Goal: Transaction & Acquisition: Purchase product/service

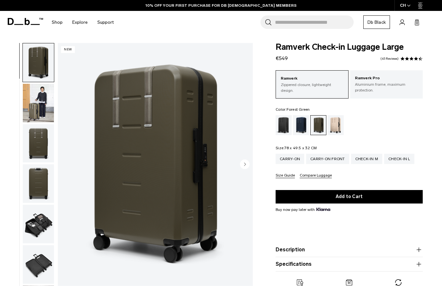
click at [403, 59] on span at bounding box center [402, 59] width 4 height 4
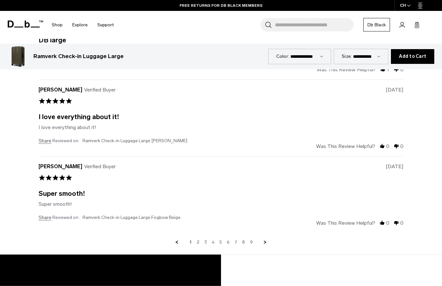
scroll to position [1727, 0]
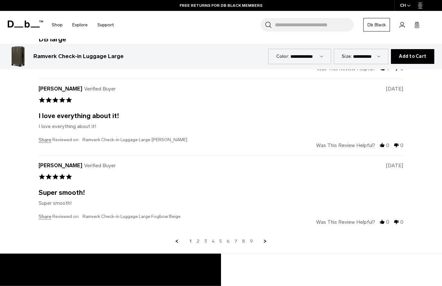
click at [198, 239] on link "2" at bounding box center [198, 242] width 3 height 6
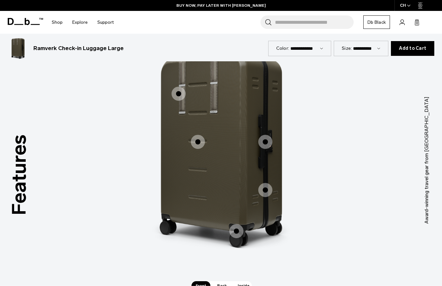
scroll to position [429, 0]
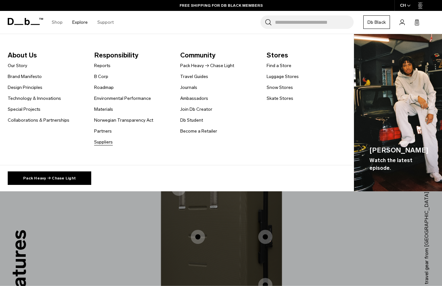
click at [104, 142] on link "Suppliers" at bounding box center [103, 142] width 19 height 7
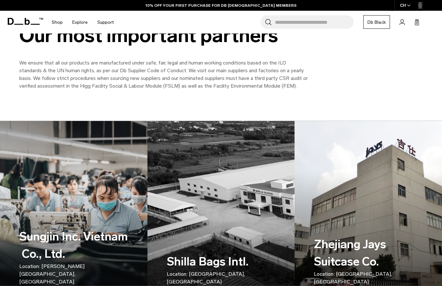
scroll to position [35, 0]
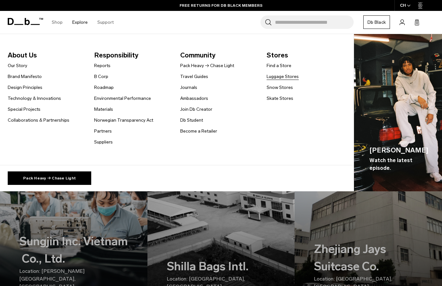
click at [278, 78] on link "Luggage Stores" at bounding box center [283, 76] width 32 height 7
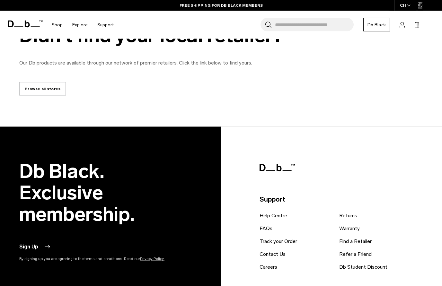
scroll to position [1065, 0]
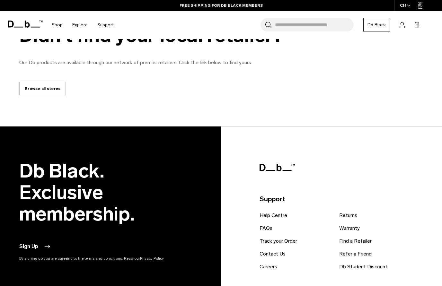
click at [33, 92] on link "Browse all stores" at bounding box center [42, 88] width 47 height 13
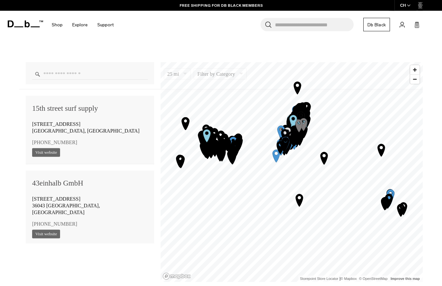
scroll to position [409, 0]
click at [81, 73] on input "Enter a location" at bounding box center [90, 73] width 116 height 11
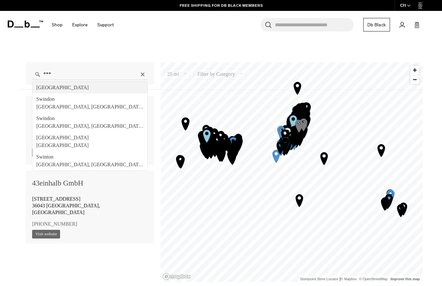
click at [204, 286] on div "*** Switzerland Swindon Swindon, England, United Kingdom Swindon England, Unite…" at bounding box center [221, 169] width 442 height 310
click at [82, 69] on input "***" at bounding box center [90, 74] width 116 height 11
type input "**********"
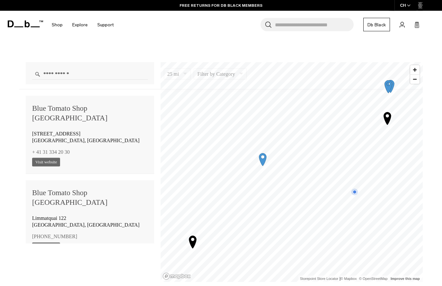
scroll to position [409, 0]
click at [48, 242] on link "Visit website" at bounding box center [46, 246] width 28 height 9
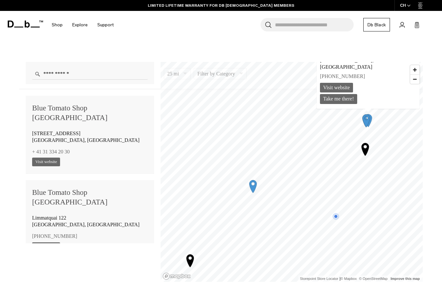
scroll to position [424, 0]
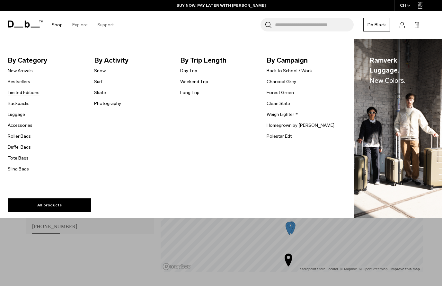
click at [33, 92] on link "Limited Editions" at bounding box center [24, 92] width 32 height 7
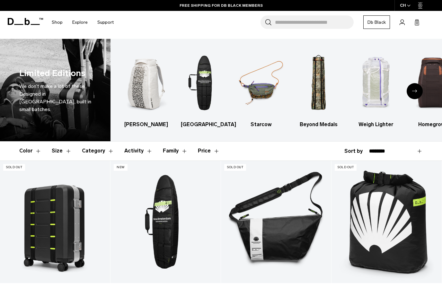
click at [90, 153] on button "Category" at bounding box center [98, 151] width 32 height 19
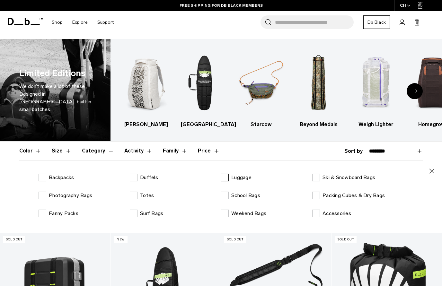
click at [227, 177] on label "Luggage" at bounding box center [236, 178] width 31 height 8
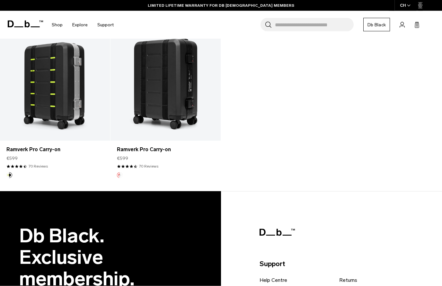
scroll to position [232, 0]
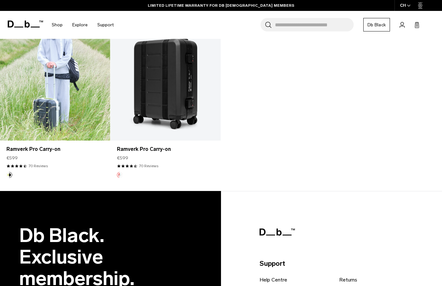
click at [64, 113] on link "Ramverk Pro Carry-on" at bounding box center [55, 79] width 110 height 122
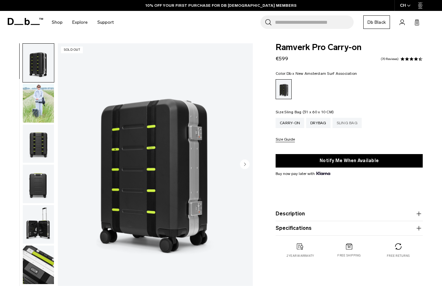
click at [352, 125] on div "Sling Bag" at bounding box center [346, 123] width 29 height 10
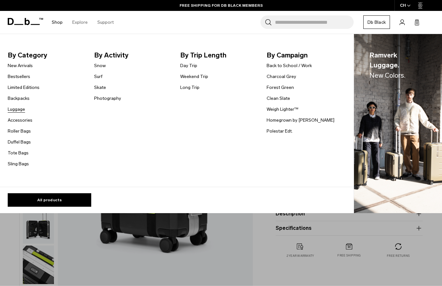
click at [19, 110] on link "Luggage" at bounding box center [16, 109] width 17 height 7
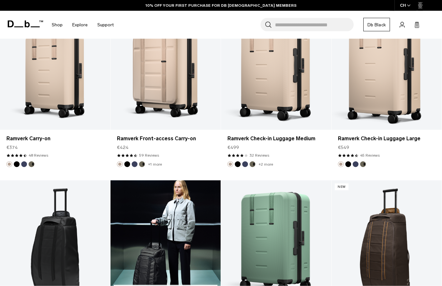
scroll to position [1540, 0]
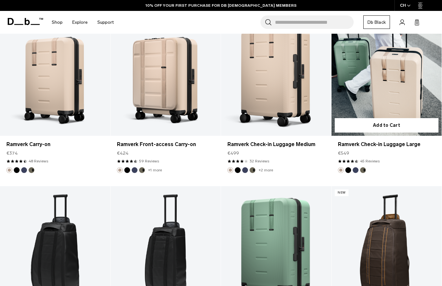
click at [391, 84] on link "Ramverk Check-in Luggage Large" at bounding box center [386, 74] width 110 height 122
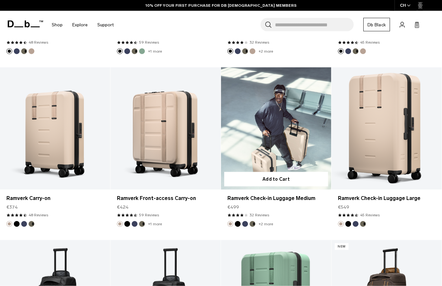
scroll to position [1485, 0]
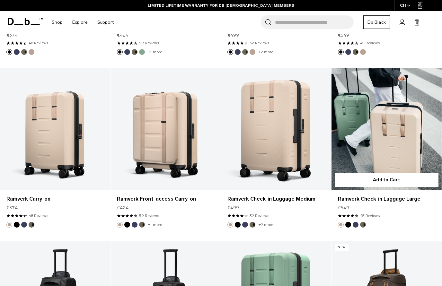
click at [390, 107] on link "Ramverk Check-in Luggage Large" at bounding box center [386, 129] width 110 height 122
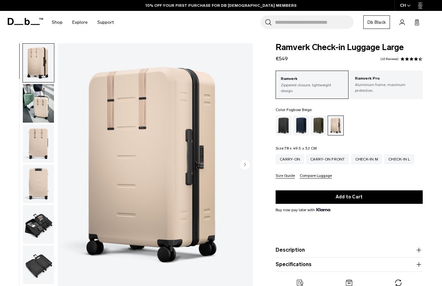
click at [412, 58] on span at bounding box center [411, 59] width 4 height 4
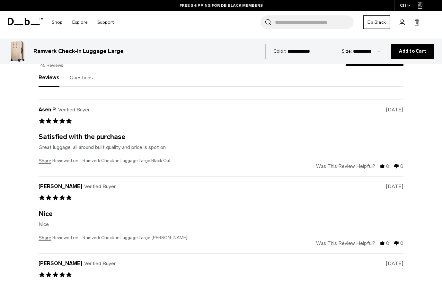
scroll to position [1726, 0]
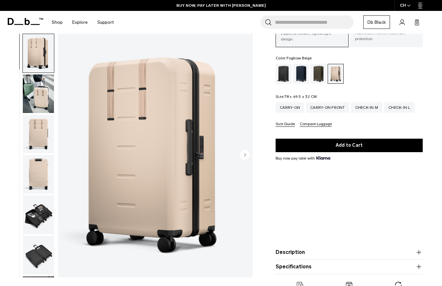
scroll to position [45, 0]
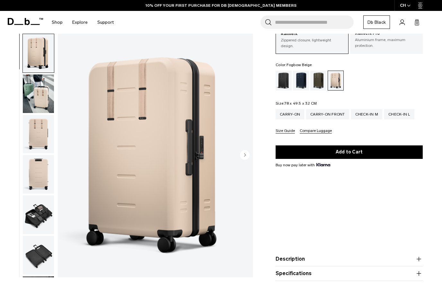
click at [246, 153] on circle "Next slide" at bounding box center [245, 155] width 10 height 10
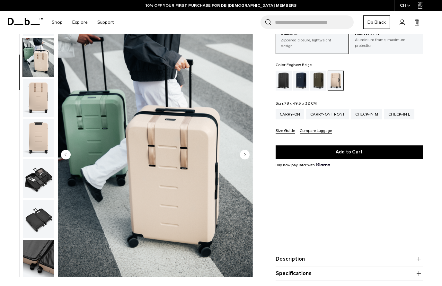
scroll to position [41, 0]
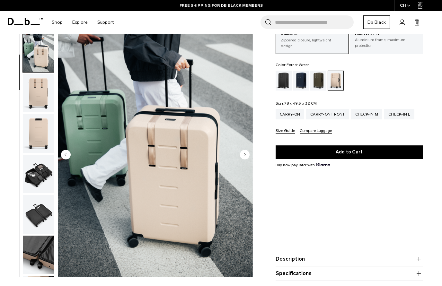
click at [317, 77] on div "Forest Green" at bounding box center [318, 81] width 16 height 20
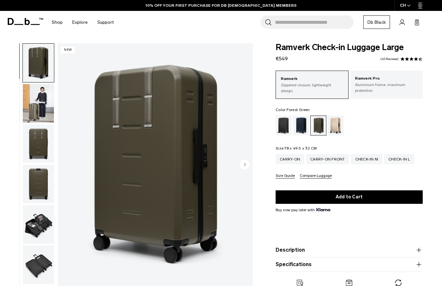
scroll to position [22, 0]
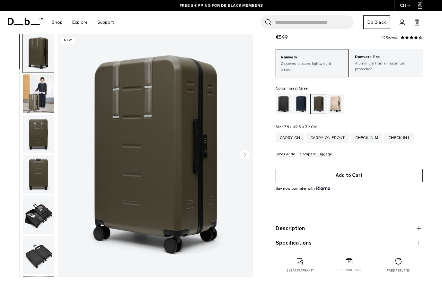
click at [346, 176] on button "Add to Cart" at bounding box center [349, 175] width 147 height 13
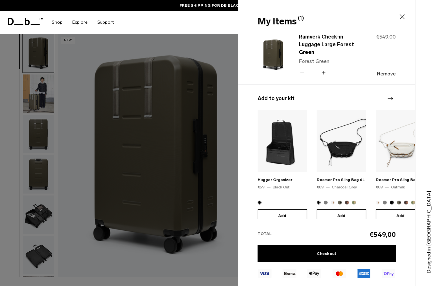
click at [214, 149] on div at bounding box center [221, 143] width 442 height 286
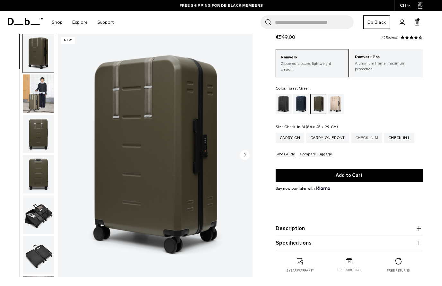
click at [370, 137] on div "Check-in M" at bounding box center [366, 138] width 31 height 10
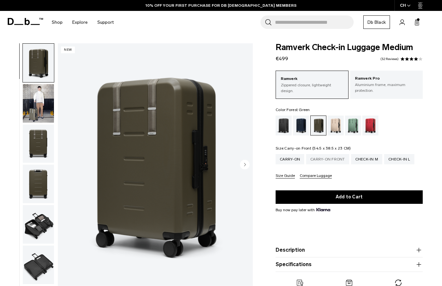
click at [332, 158] on div "Carry-on Front" at bounding box center [327, 159] width 43 height 10
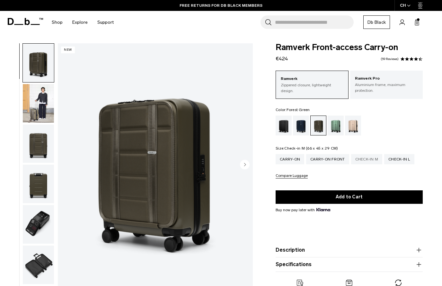
click at [374, 158] on div "Check-in M" at bounding box center [366, 159] width 31 height 10
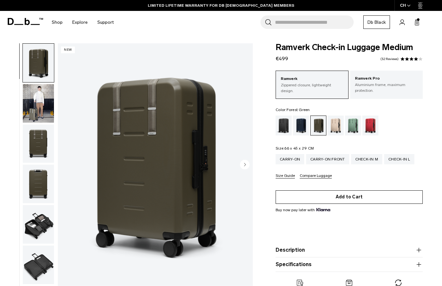
click at [360, 197] on button "Add to Cart" at bounding box center [349, 196] width 147 height 13
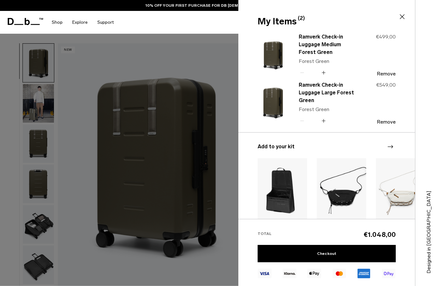
click at [228, 80] on div at bounding box center [221, 143] width 442 height 286
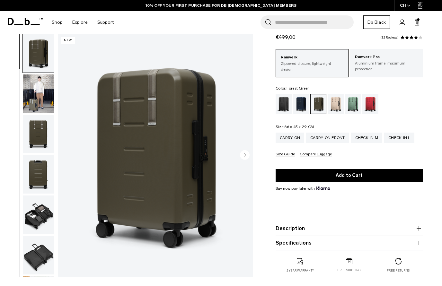
scroll to position [22, 0]
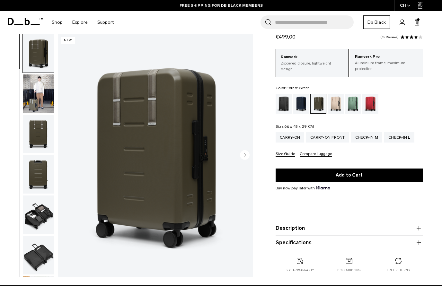
click at [287, 154] on button "Size Guide" at bounding box center [285, 154] width 19 height 5
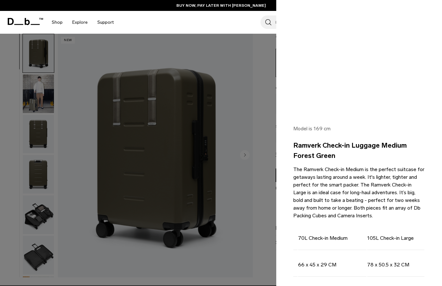
scroll to position [0, 122]
click at [214, 227] on div at bounding box center [221, 143] width 442 height 286
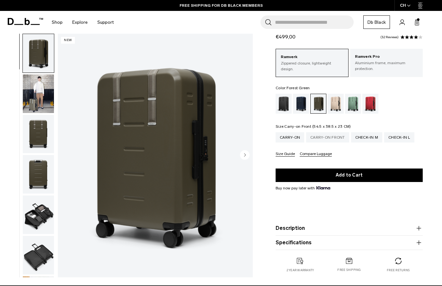
scroll to position [0, 0]
click at [322, 136] on div "Carry-on Front" at bounding box center [327, 137] width 43 height 10
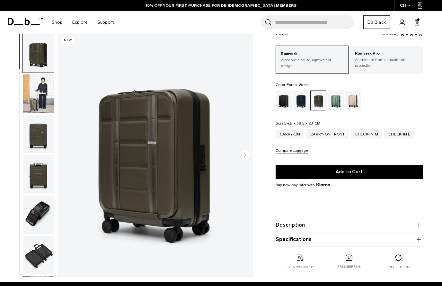
scroll to position [26, 0]
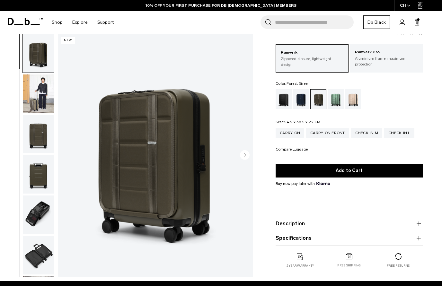
click at [297, 150] on button "Compare Luggage" at bounding box center [292, 149] width 32 height 5
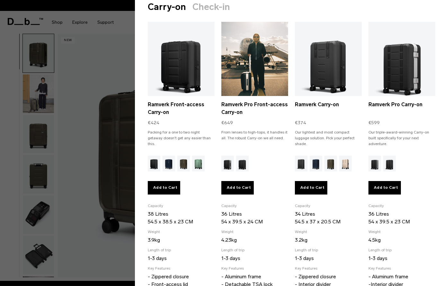
scroll to position [38, 0]
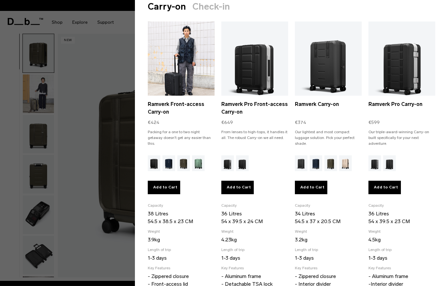
click at [184, 162] on img "Forest Green" at bounding box center [183, 163] width 13 height 16
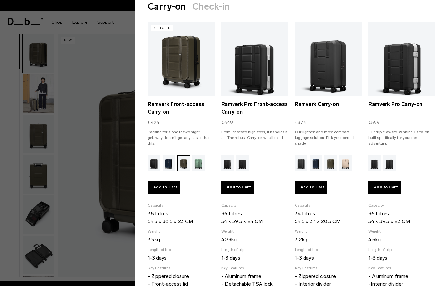
click at [162, 187] on button "Add to Cart" at bounding box center [164, 187] width 32 height 13
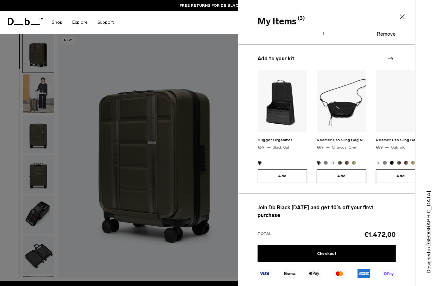
scroll to position [140, 0]
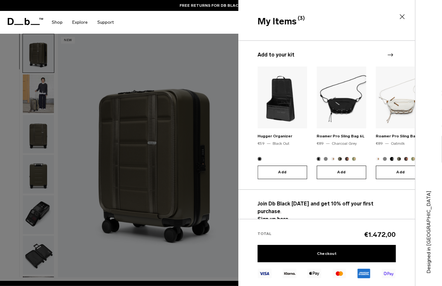
click at [226, 148] on div at bounding box center [221, 143] width 442 height 286
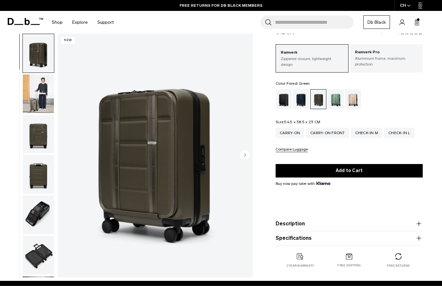
scroll to position [0, 0]
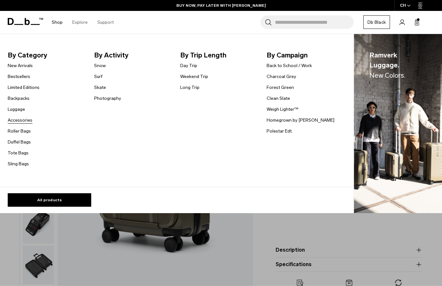
click at [25, 121] on link "Accessories" at bounding box center [20, 120] width 25 height 7
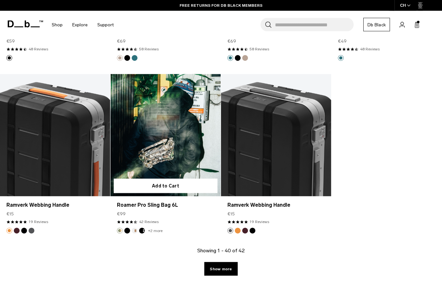
scroll to position [1810, 0]
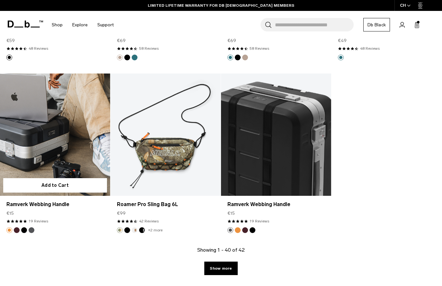
click at [69, 153] on link "Ramverk Webbing Handle" at bounding box center [55, 135] width 110 height 122
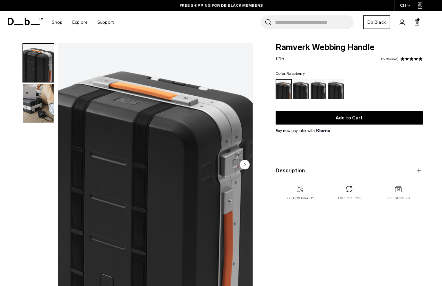
click at [302, 89] on div "Raspberry" at bounding box center [301, 89] width 16 height 20
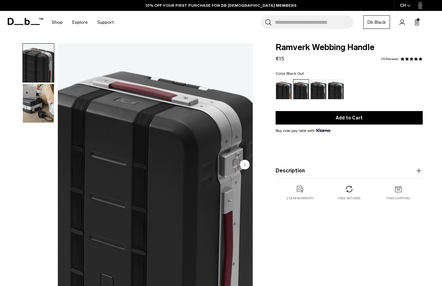
click at [314, 91] on div "Black Out" at bounding box center [318, 89] width 16 height 20
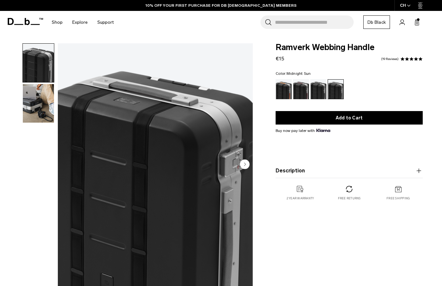
click at [283, 90] on div "Midnight Sun" at bounding box center [284, 89] width 16 height 20
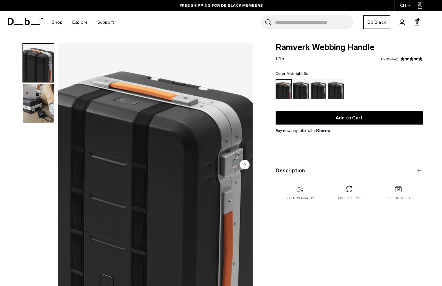
click at [244, 165] on circle "Next slide" at bounding box center [245, 165] width 10 height 10
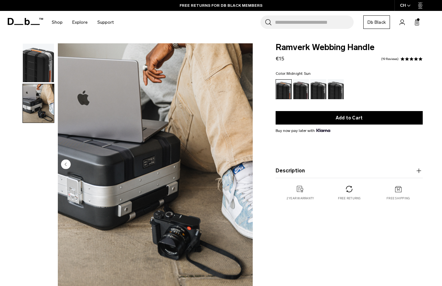
click at [244, 165] on img "2 / 2" at bounding box center [155, 164] width 195 height 243
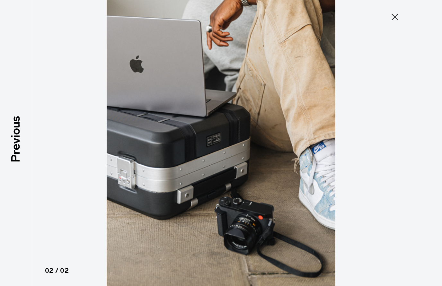
click at [397, 16] on icon at bounding box center [394, 17] width 10 height 10
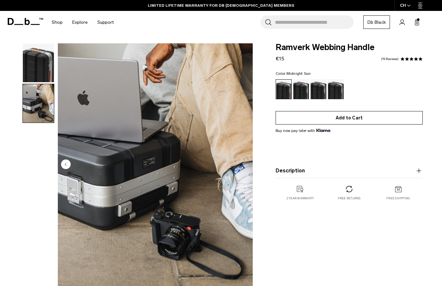
click at [304, 118] on button "Add to Cart" at bounding box center [349, 117] width 147 height 13
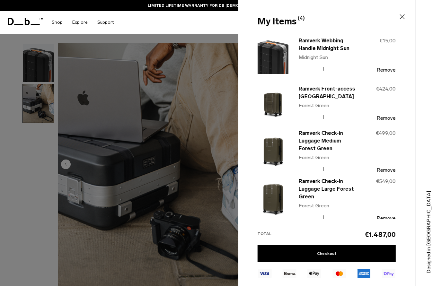
click at [220, 123] on div at bounding box center [221, 143] width 442 height 286
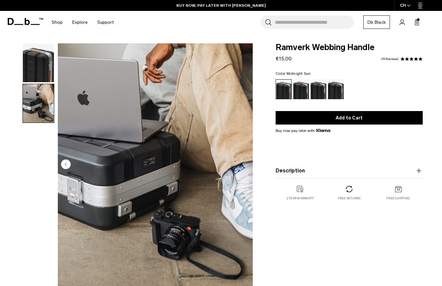
click at [293, 172] on button "Description" at bounding box center [349, 171] width 147 height 8
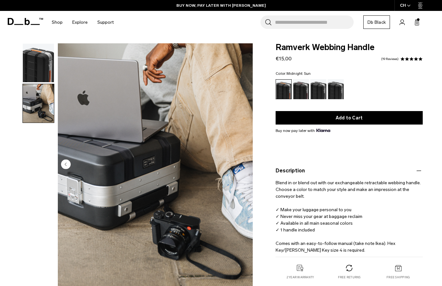
scroll to position [25, 0]
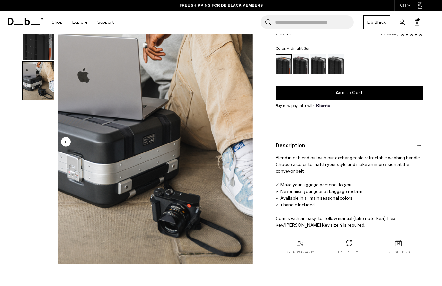
click at [418, 22] on icon at bounding box center [416, 22] width 5 height 6
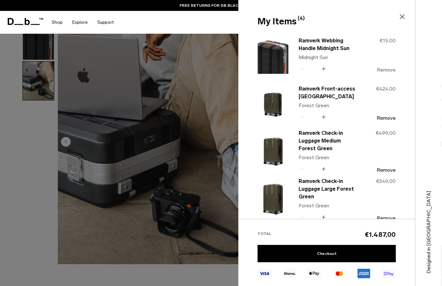
click at [383, 69] on button "Remove" at bounding box center [386, 70] width 19 height 6
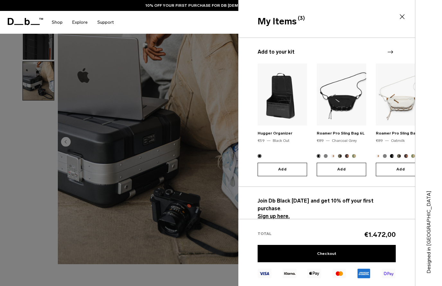
scroll to position [143, 0]
click at [328, 251] on link "Checkout" at bounding box center [327, 253] width 138 height 17
